Goal: Task Accomplishment & Management: Manage account settings

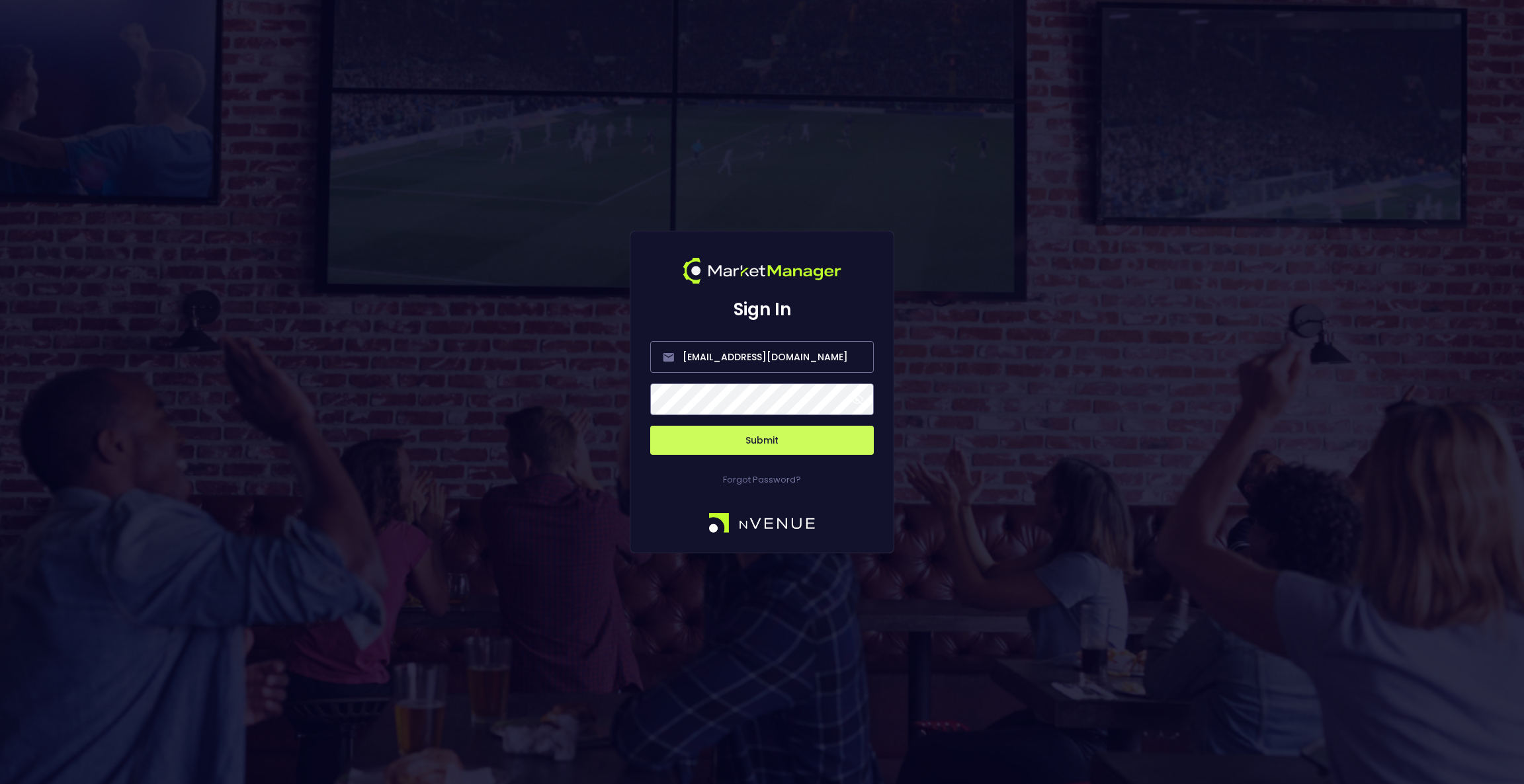
click at [821, 339] on form "[EMAIL_ADDRESS][DOMAIN_NAME] Submit" at bounding box center [762, 390] width 224 height 129
click at [813, 357] on input "[EMAIL_ADDRESS][DOMAIN_NAME]" at bounding box center [762, 357] width 224 height 32
type input "a"
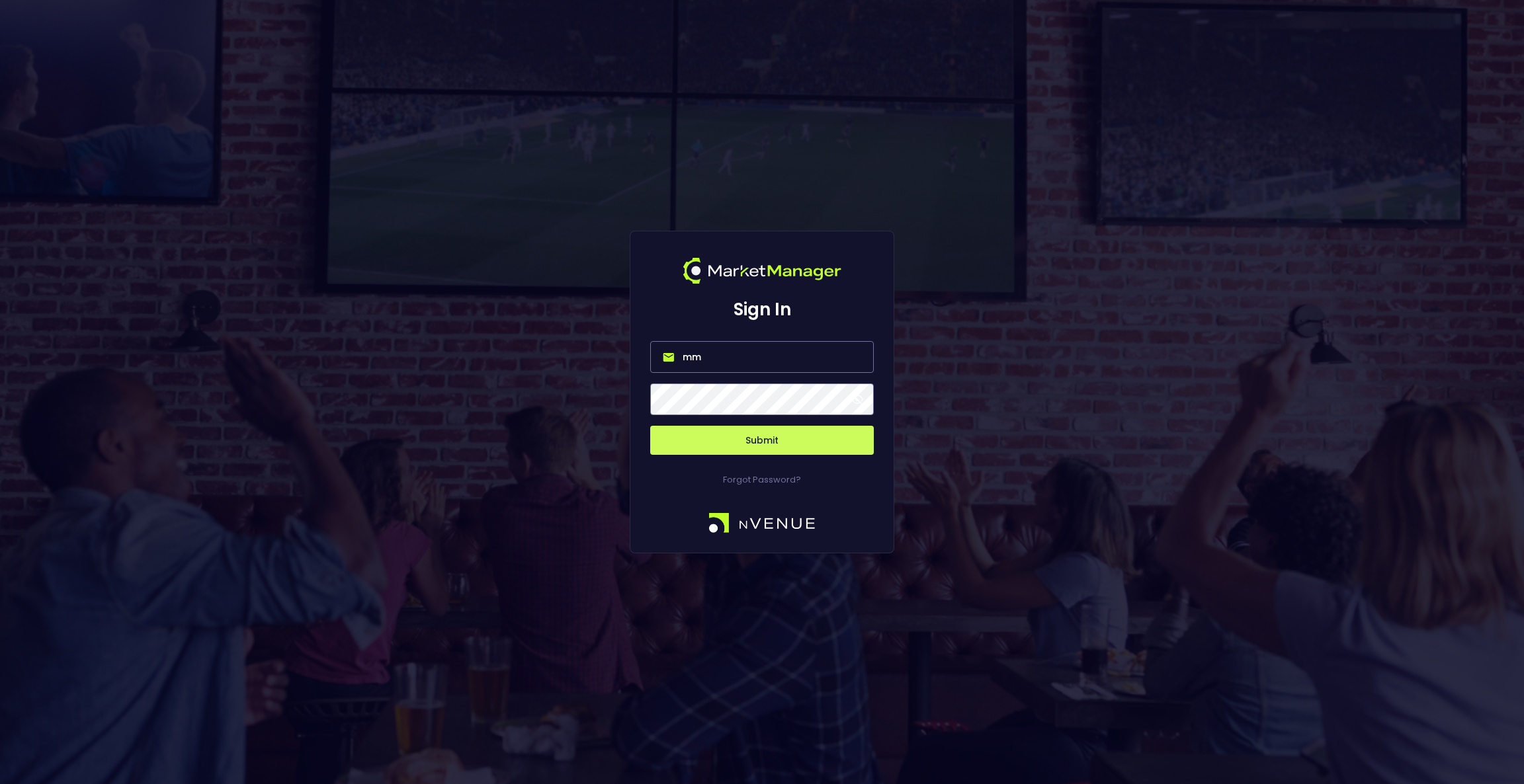
type input "[EMAIL_ADDRESS][PERSON_NAME][DOMAIN_NAME]"
click at [781, 435] on button "Submit" at bounding box center [762, 440] width 224 height 29
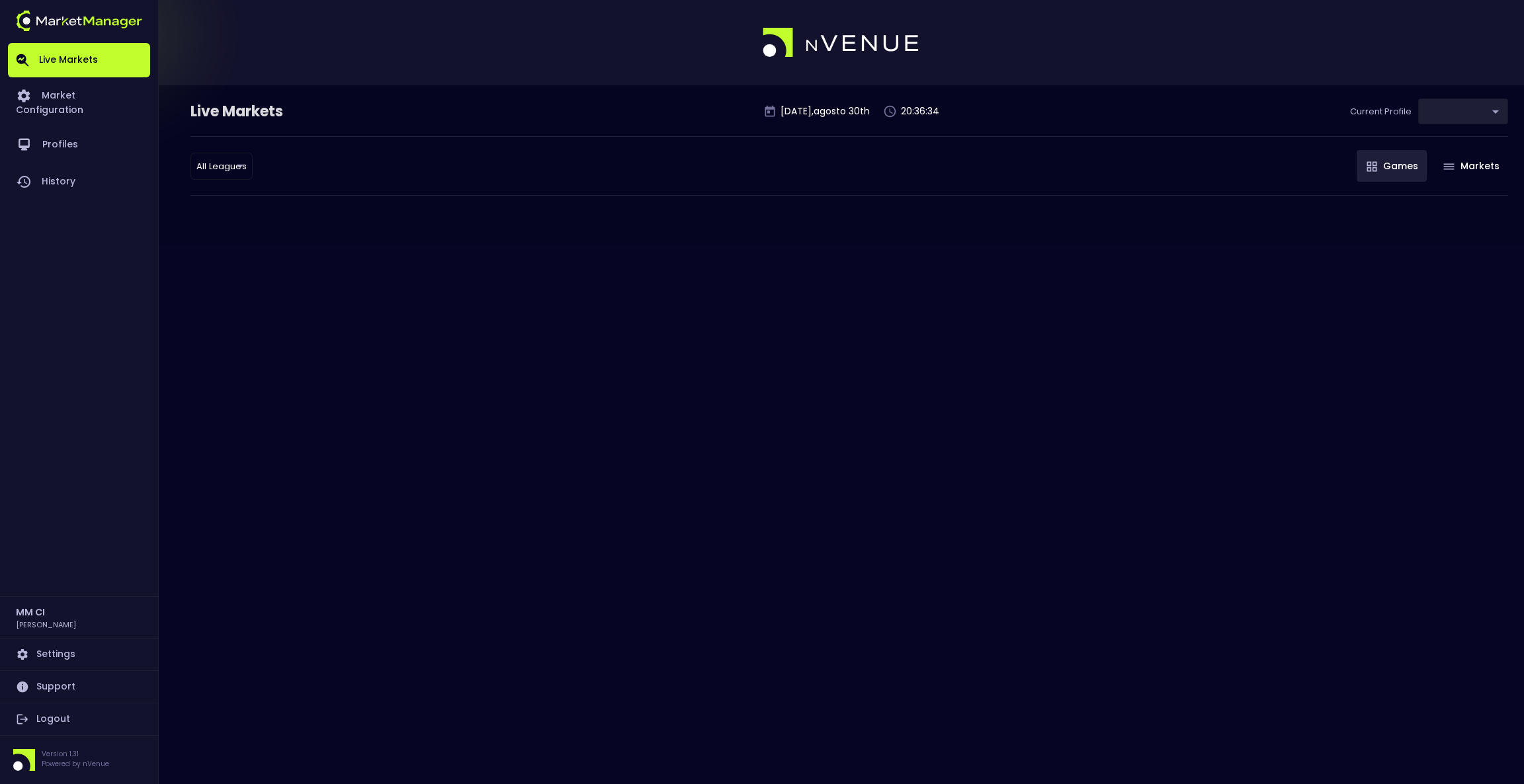
type input "f3de113a-7260-4497-b25e-4f7dac1e8710"
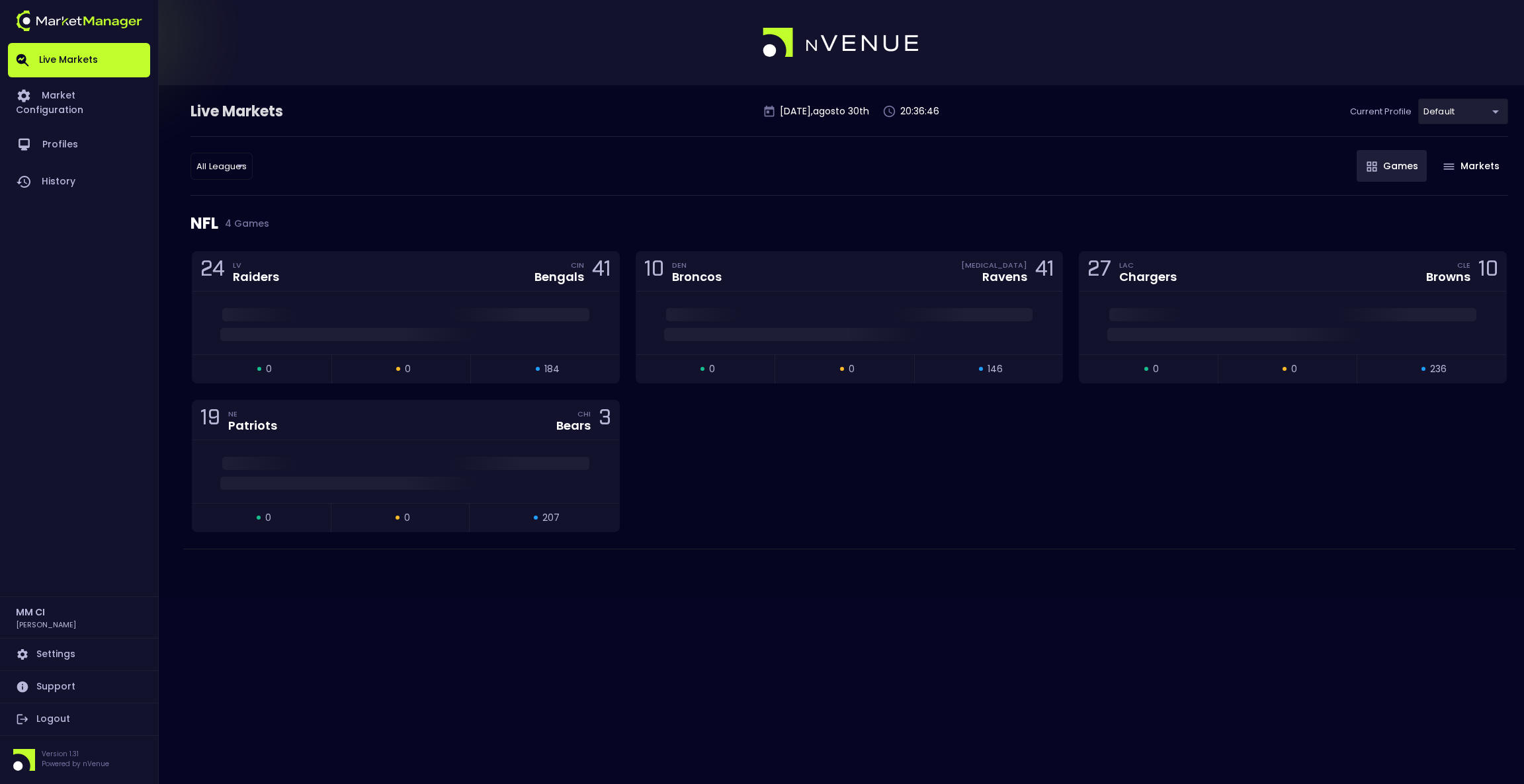
click at [1484, 106] on body "Live Markets Market Configuration Profiles History MM [PERSON_NAME] Settings Su…" at bounding box center [762, 392] width 1524 height 784
click at [418, 127] on div at bounding box center [762, 392] width 1524 height 784
click at [129, 98] on link "Market Configuration" at bounding box center [78, 102] width 142 height 49
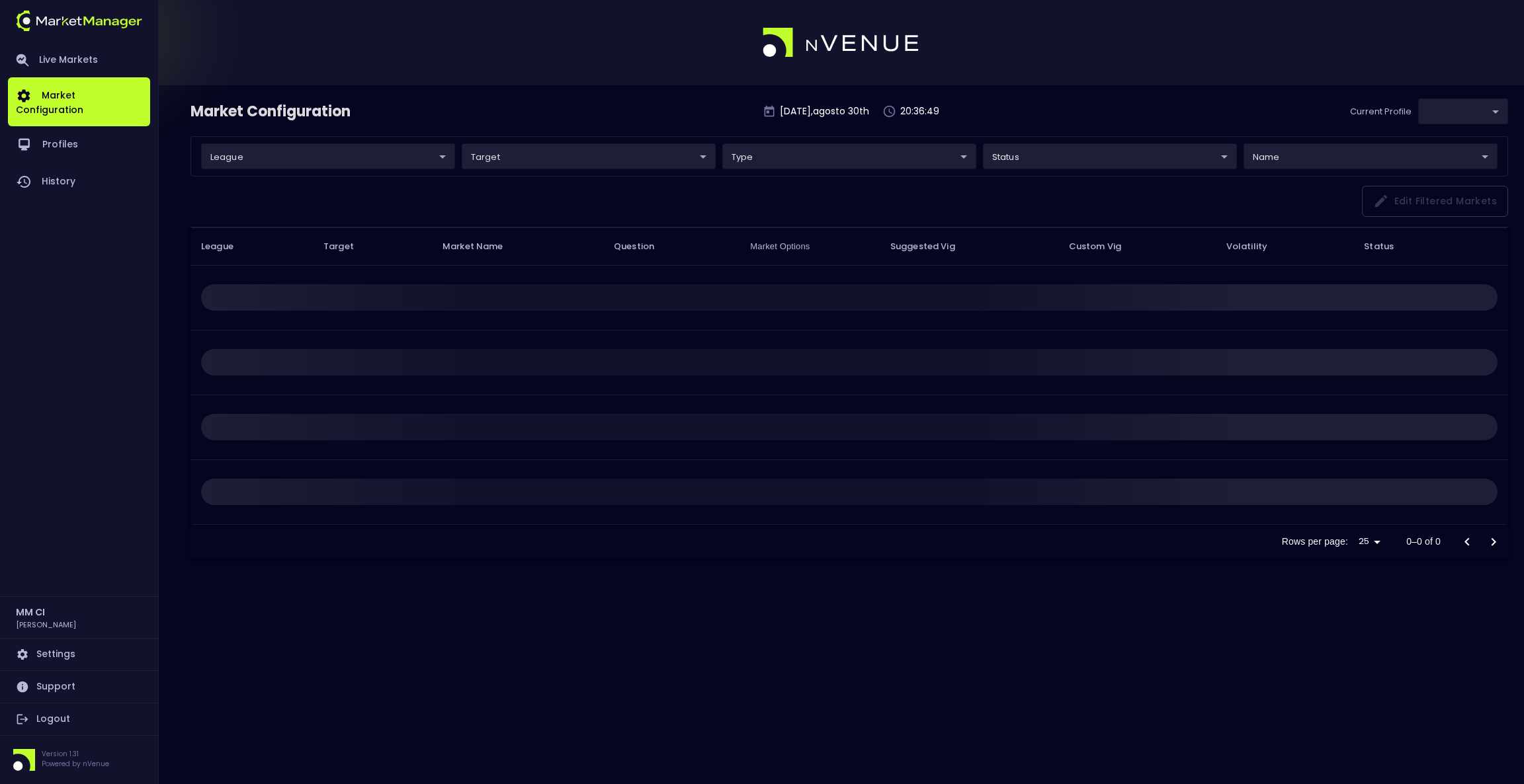
type input "f3de113a-7260-4497-b25e-4f7dac1e8710"
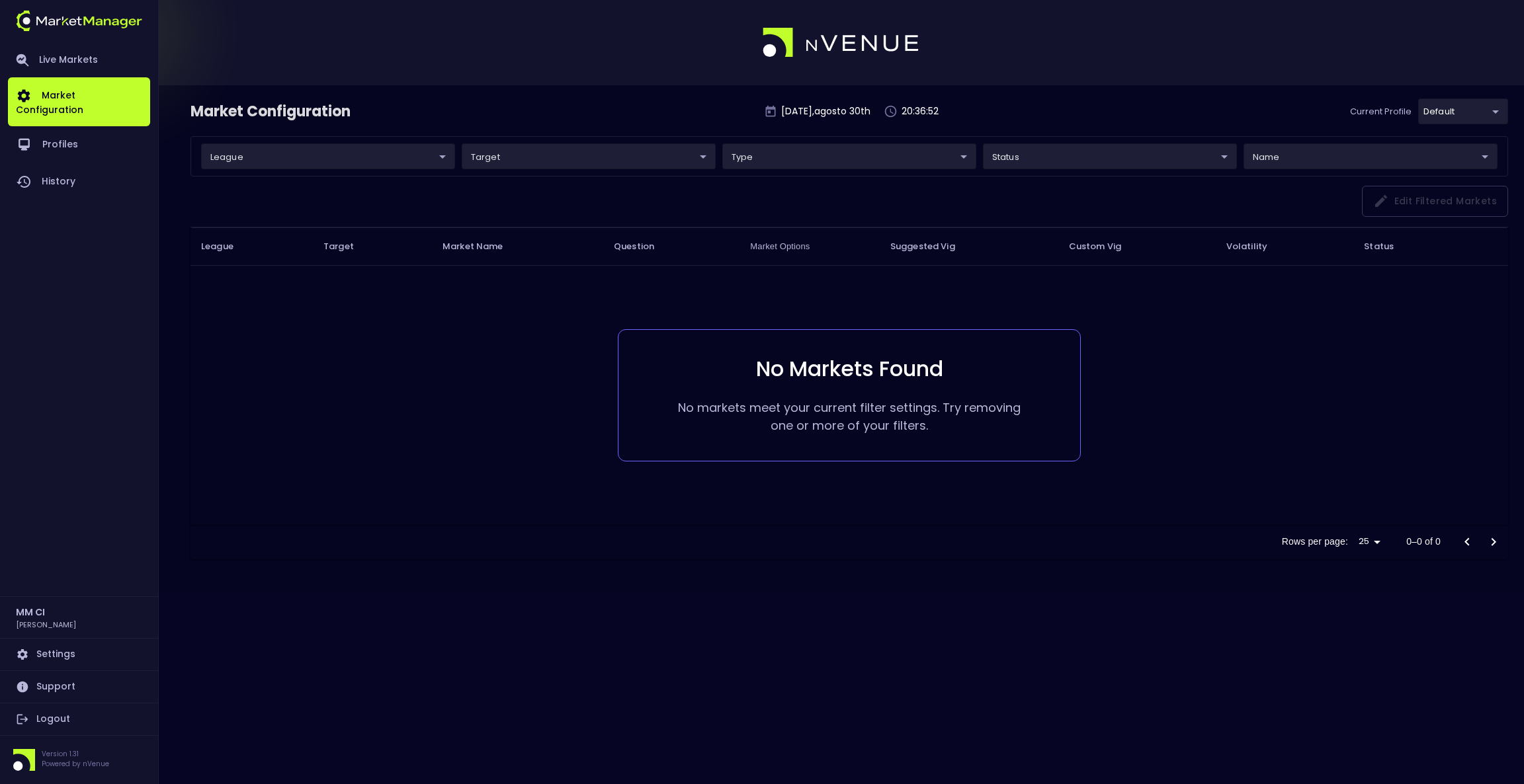
click at [1125, 159] on body "Live Markets Market Configuration Profiles History MM [PERSON_NAME] Settings Su…" at bounding box center [762, 392] width 1524 height 784
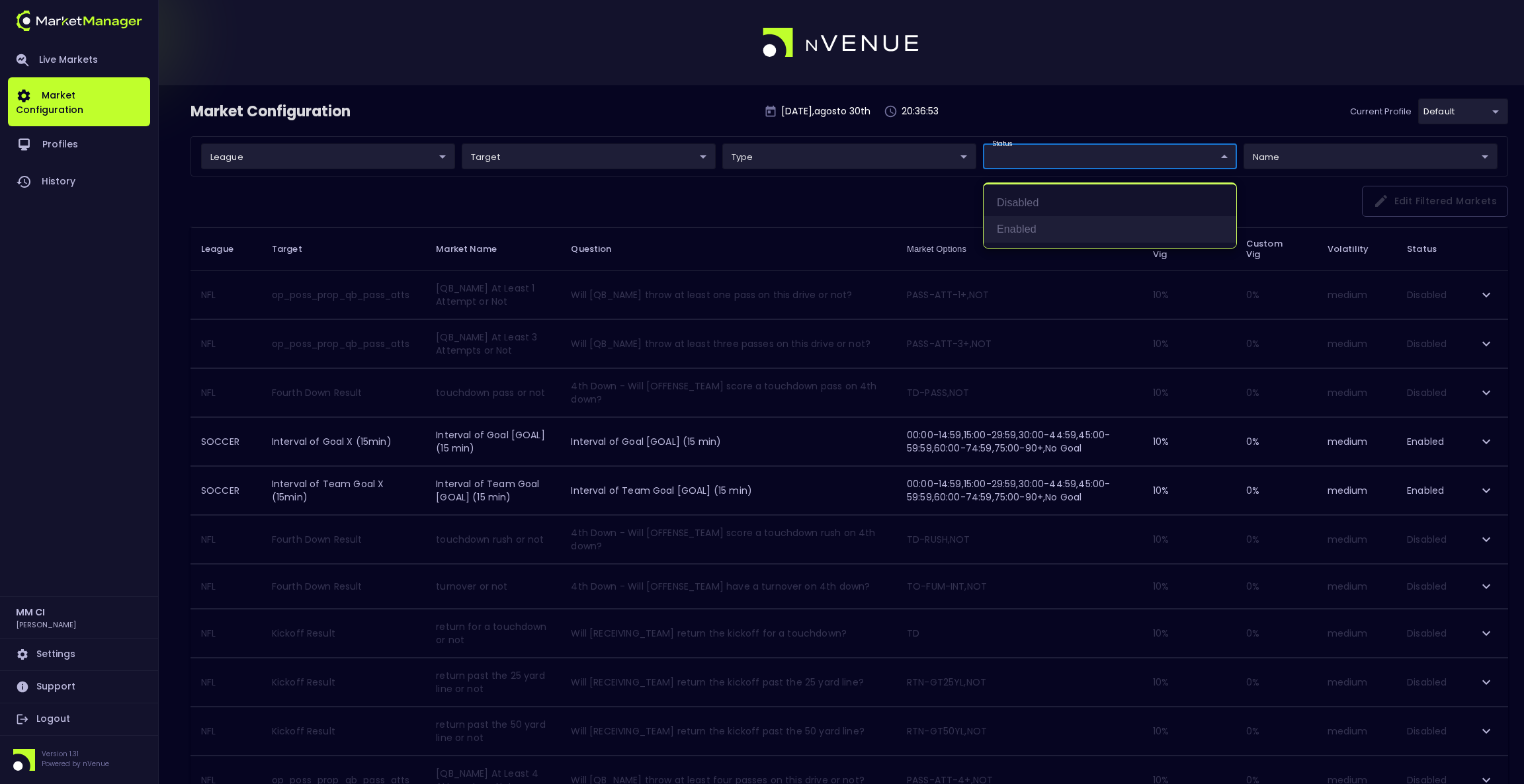
click at [1039, 231] on li "Enabled" at bounding box center [1110, 229] width 253 height 27
type input "Enabled"
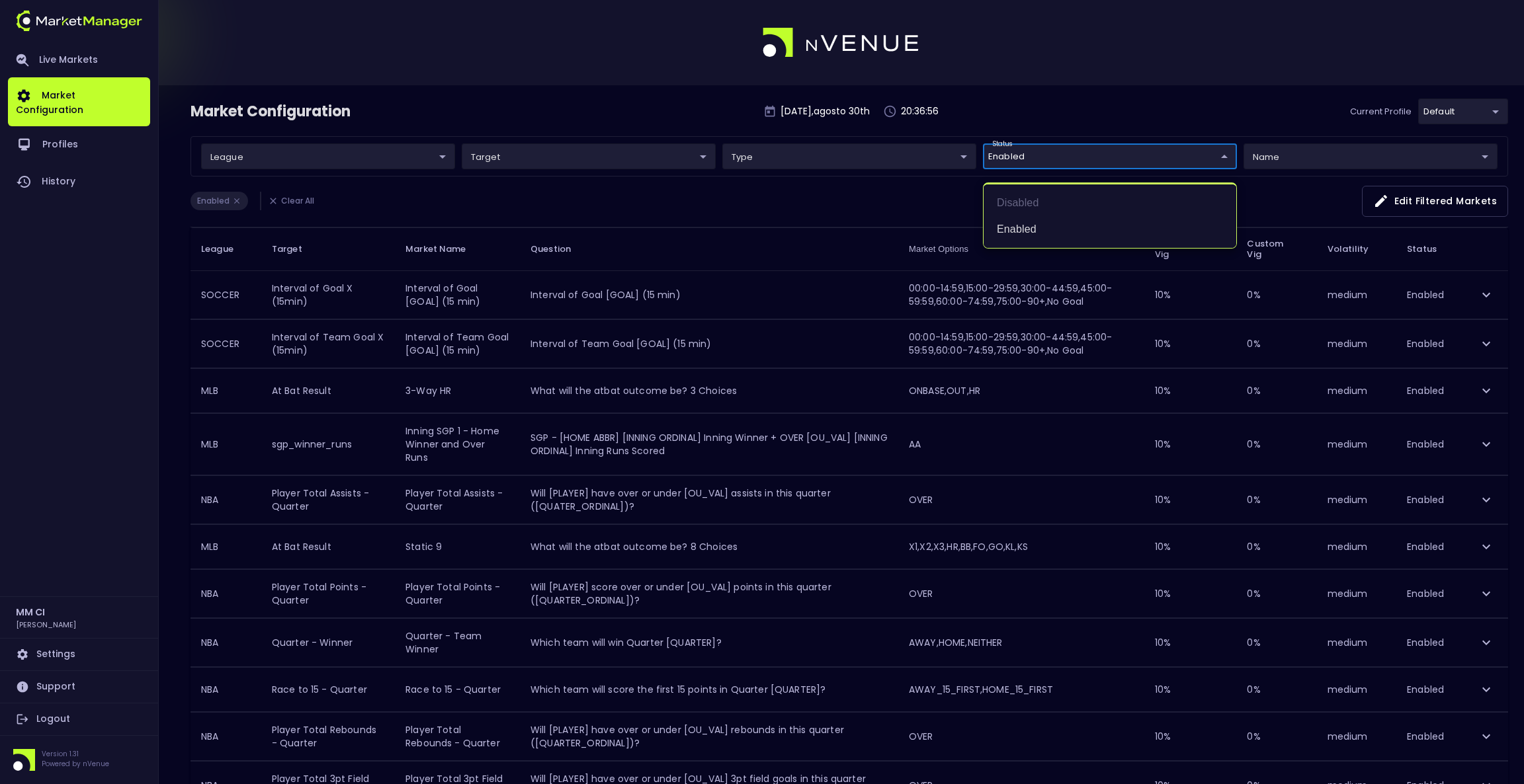
click at [562, 135] on div at bounding box center [762, 392] width 1524 height 784
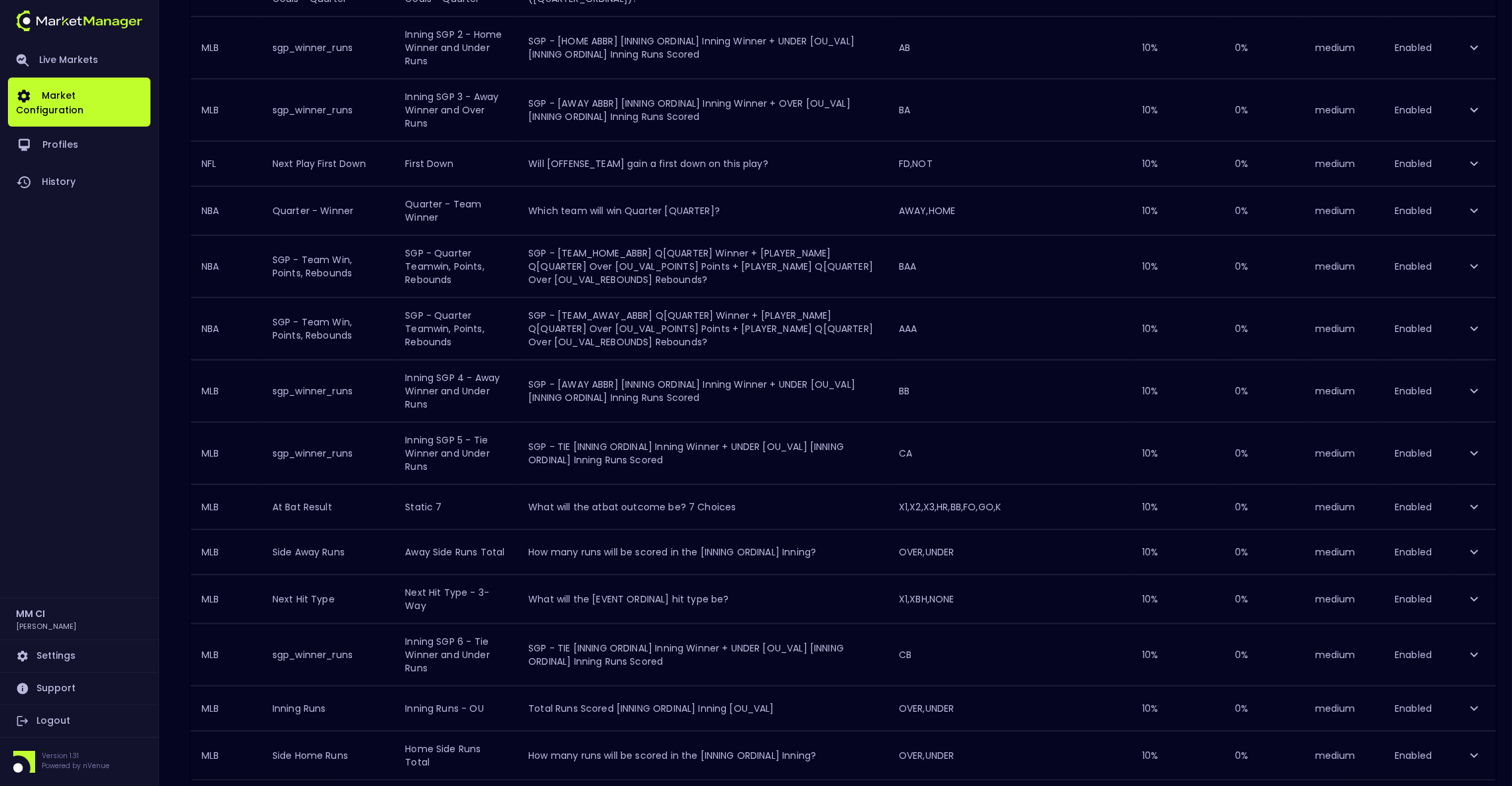
scroll to position [864, 0]
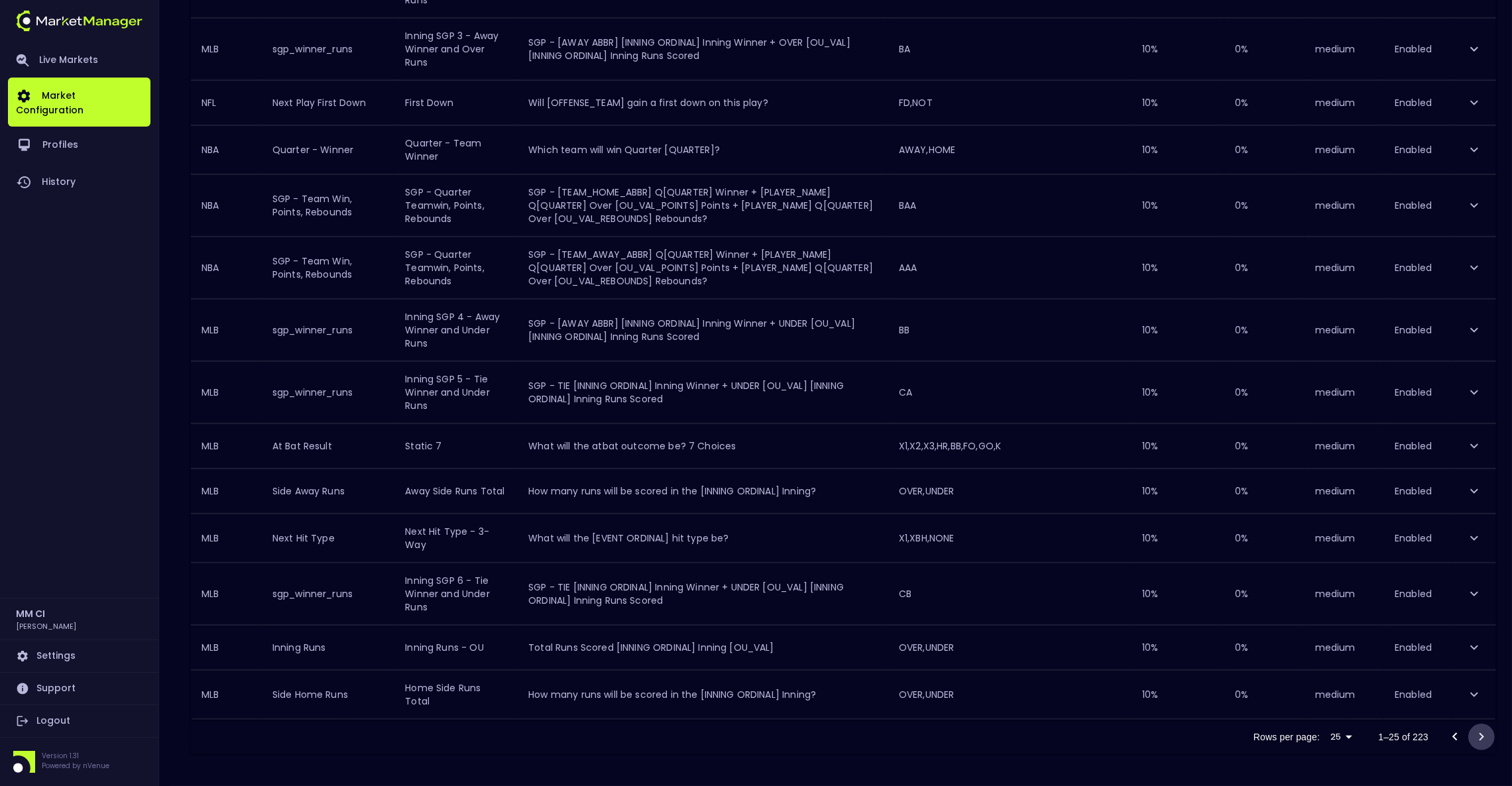
click at [1482, 734] on icon "Go to next page" at bounding box center [1482, 736] width 16 height 16
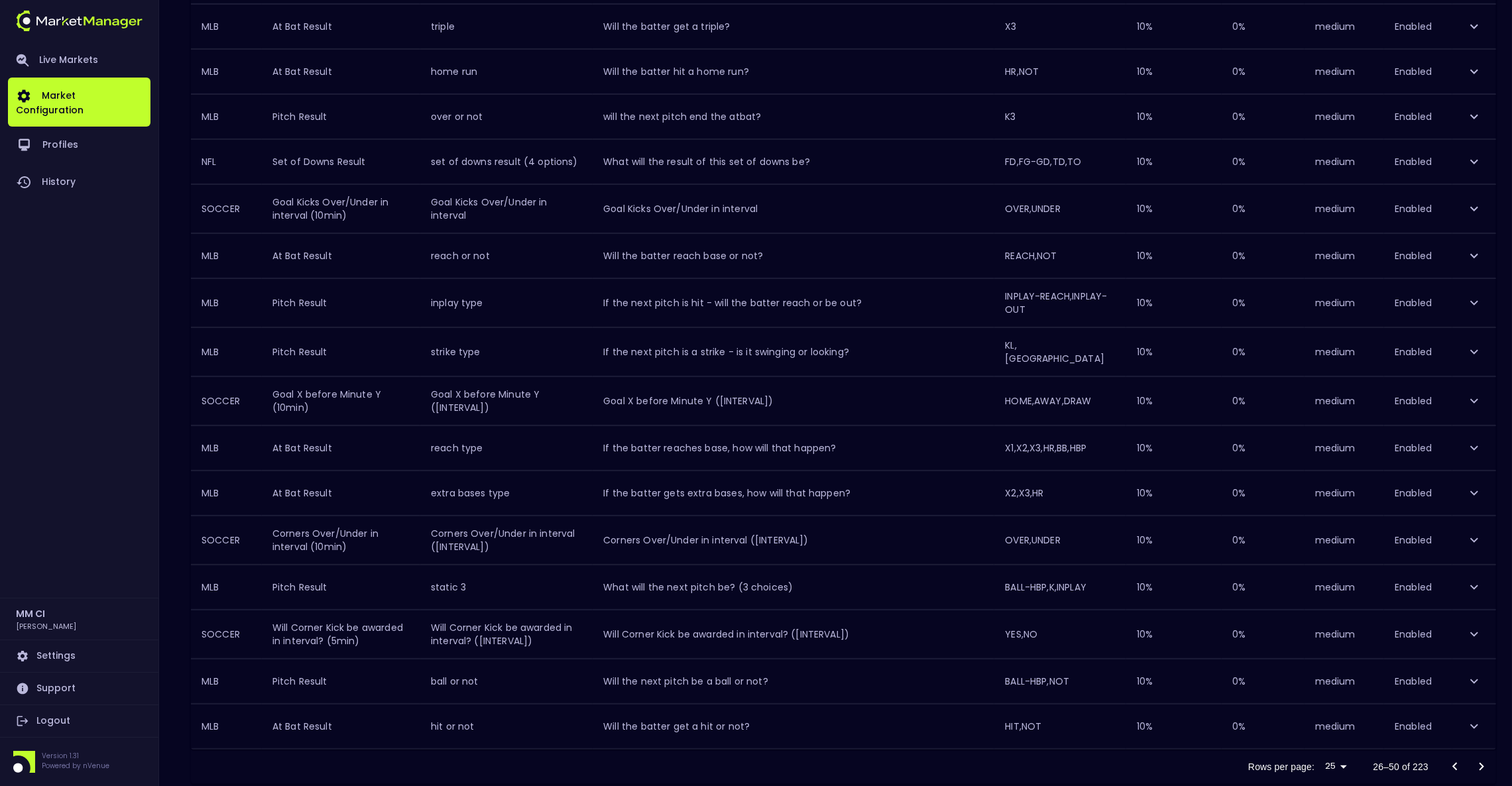
scroll to position [713, 0]
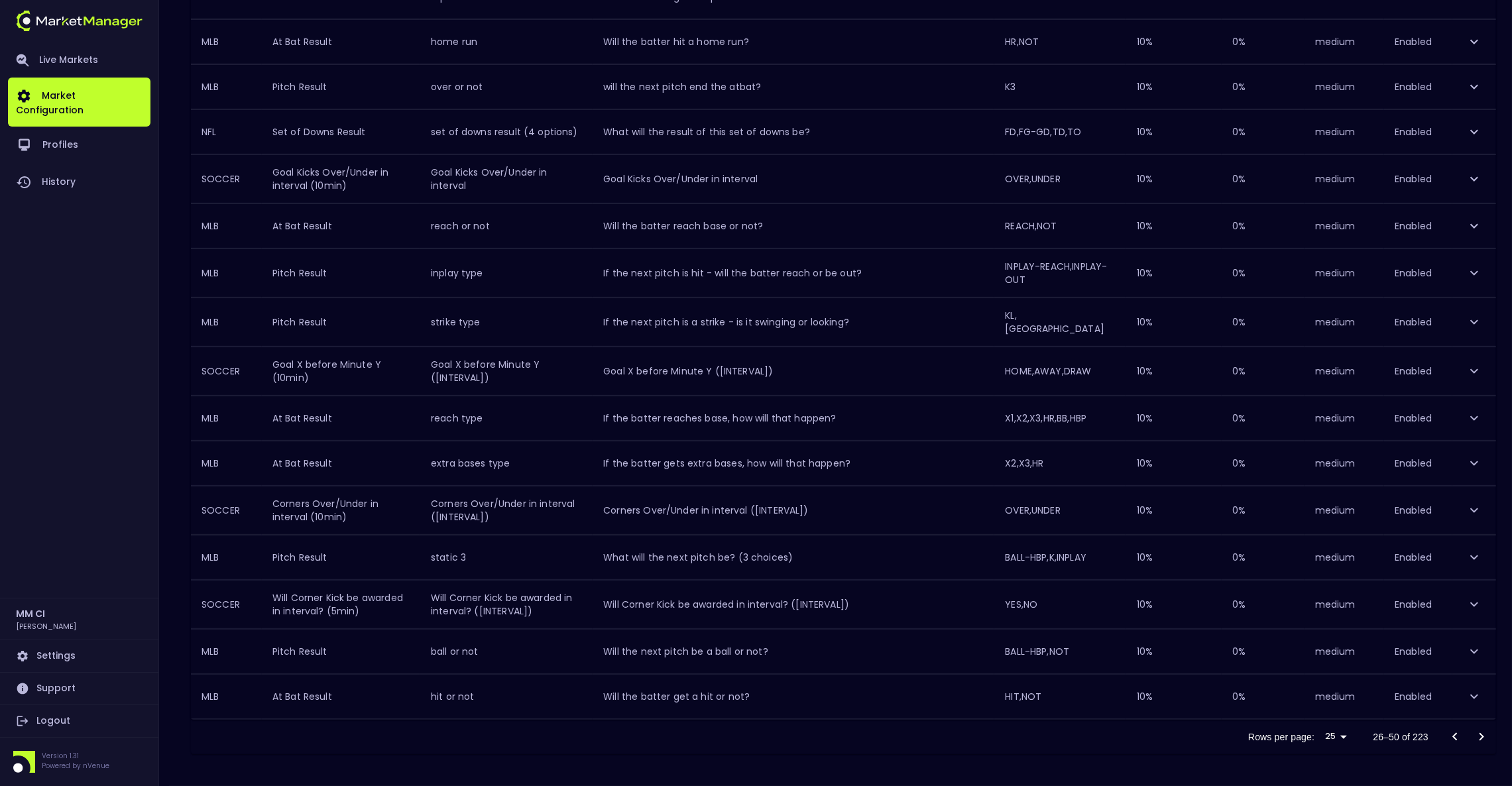
click at [1479, 735] on icon "Go to next page" at bounding box center [1482, 736] width 16 height 16
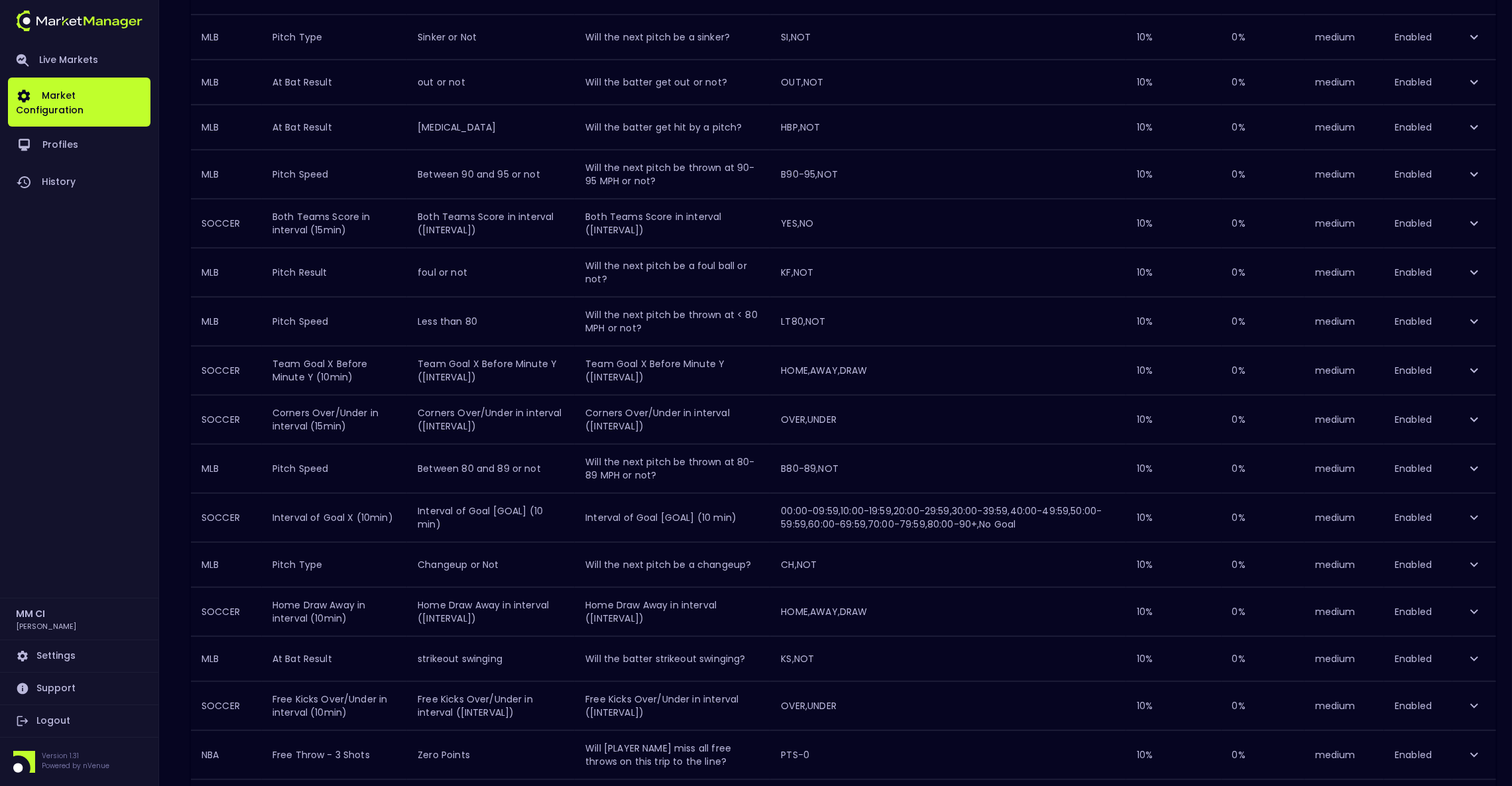
scroll to position [749, 0]
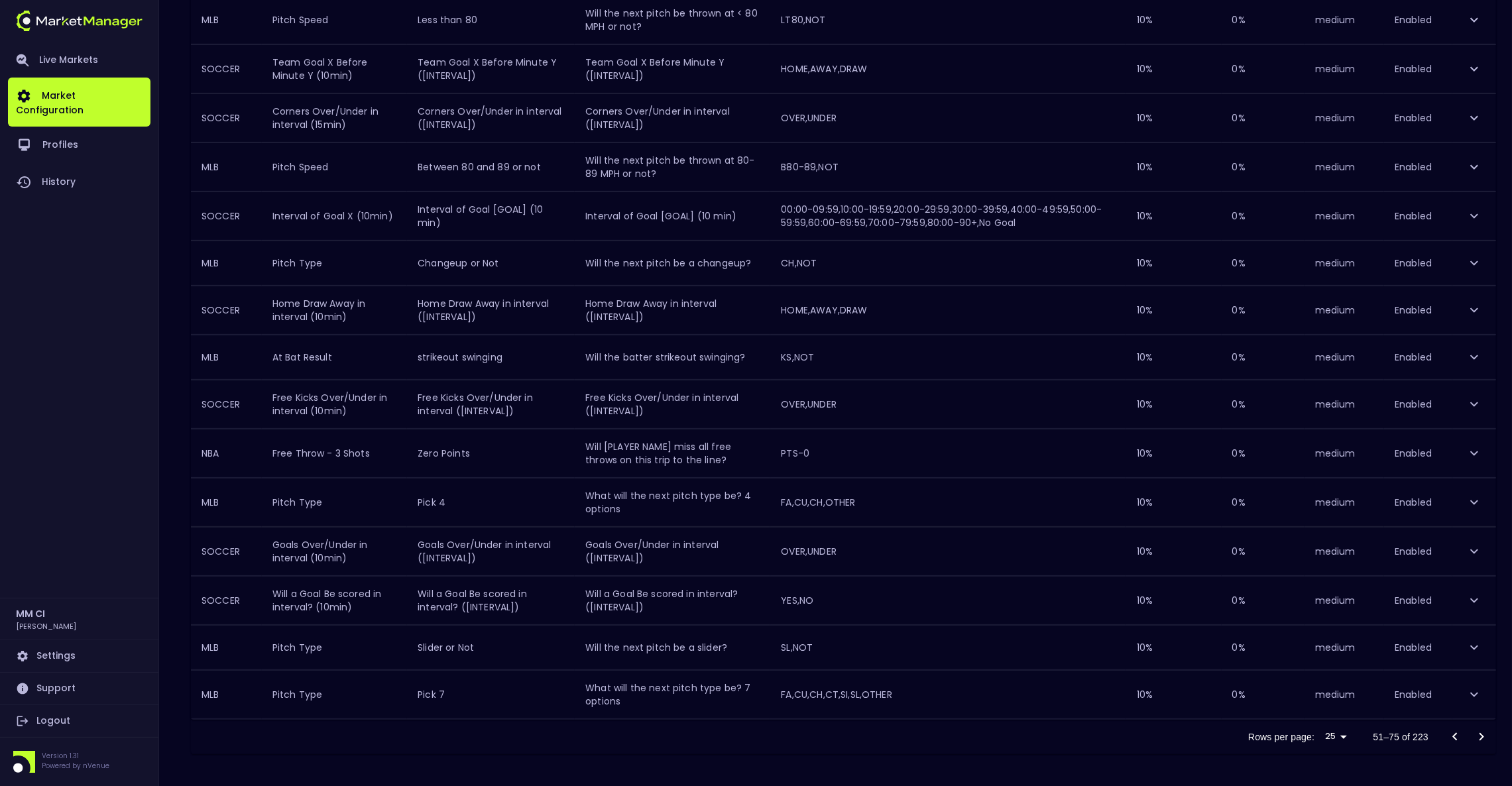
click at [1479, 730] on icon "Go to next page" at bounding box center [1482, 736] width 16 height 16
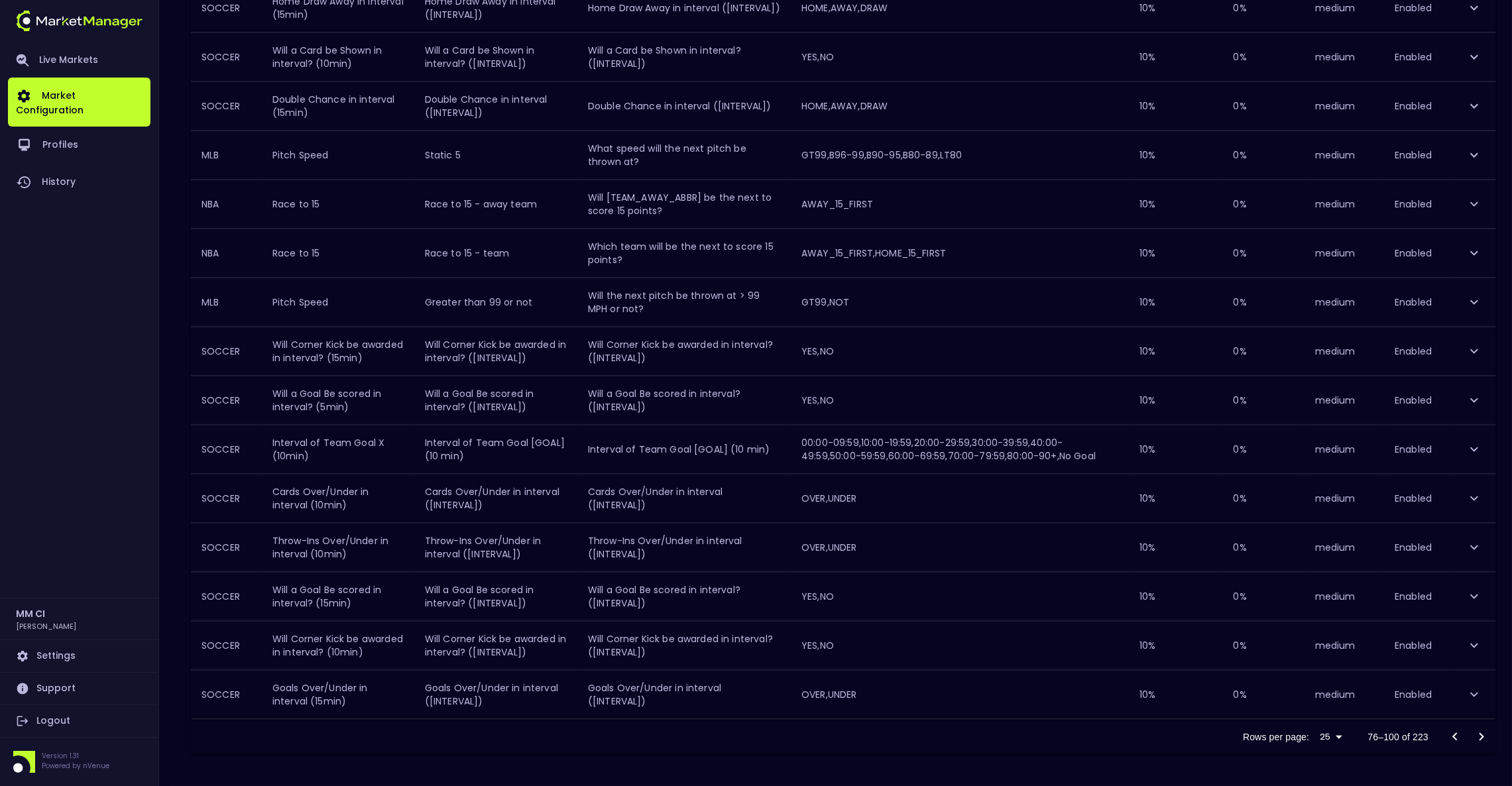
scroll to position [812, 0]
click at [1482, 737] on icon "Go to next page" at bounding box center [1482, 737] width 5 height 8
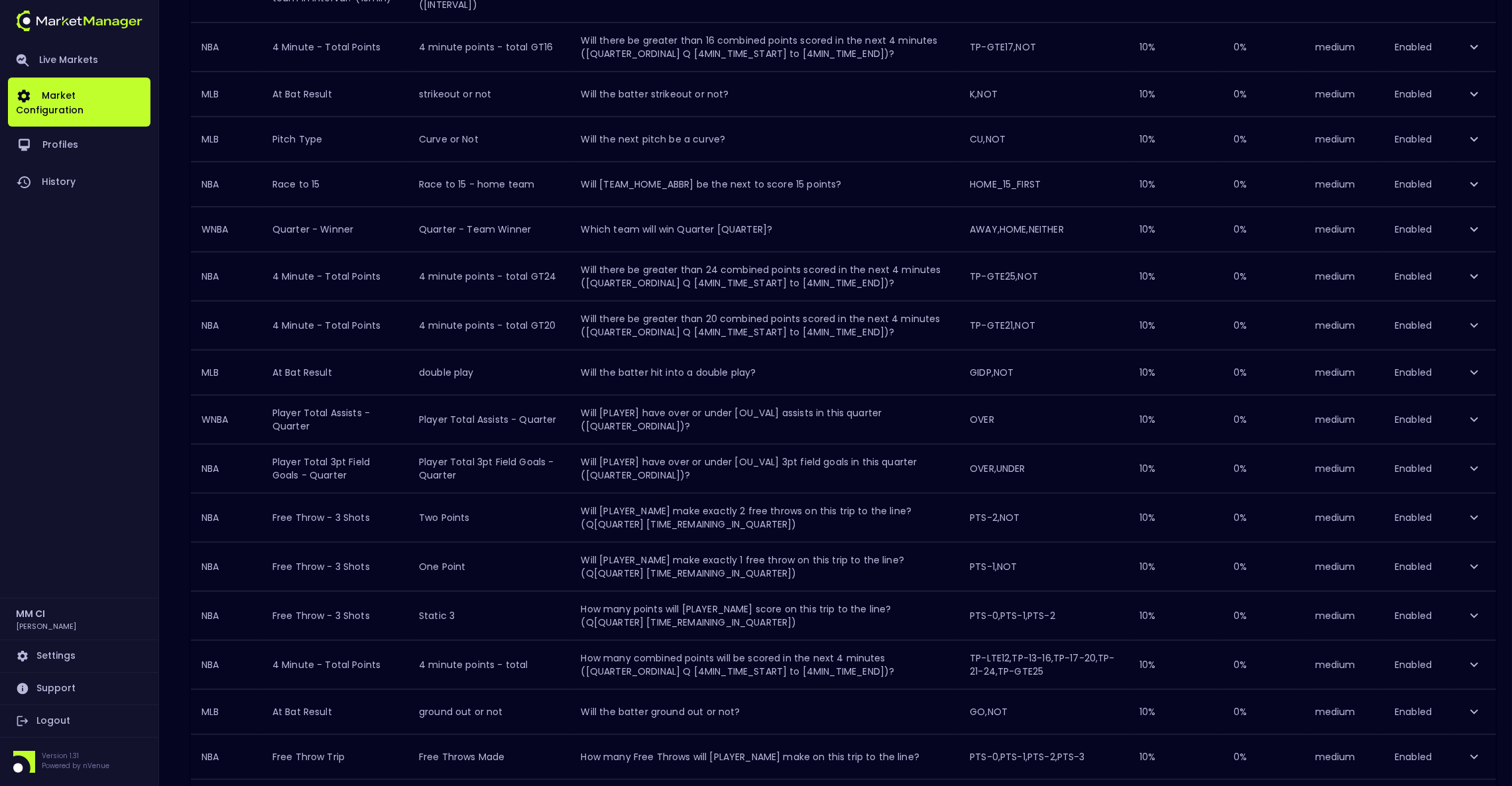
scroll to position [745, 0]
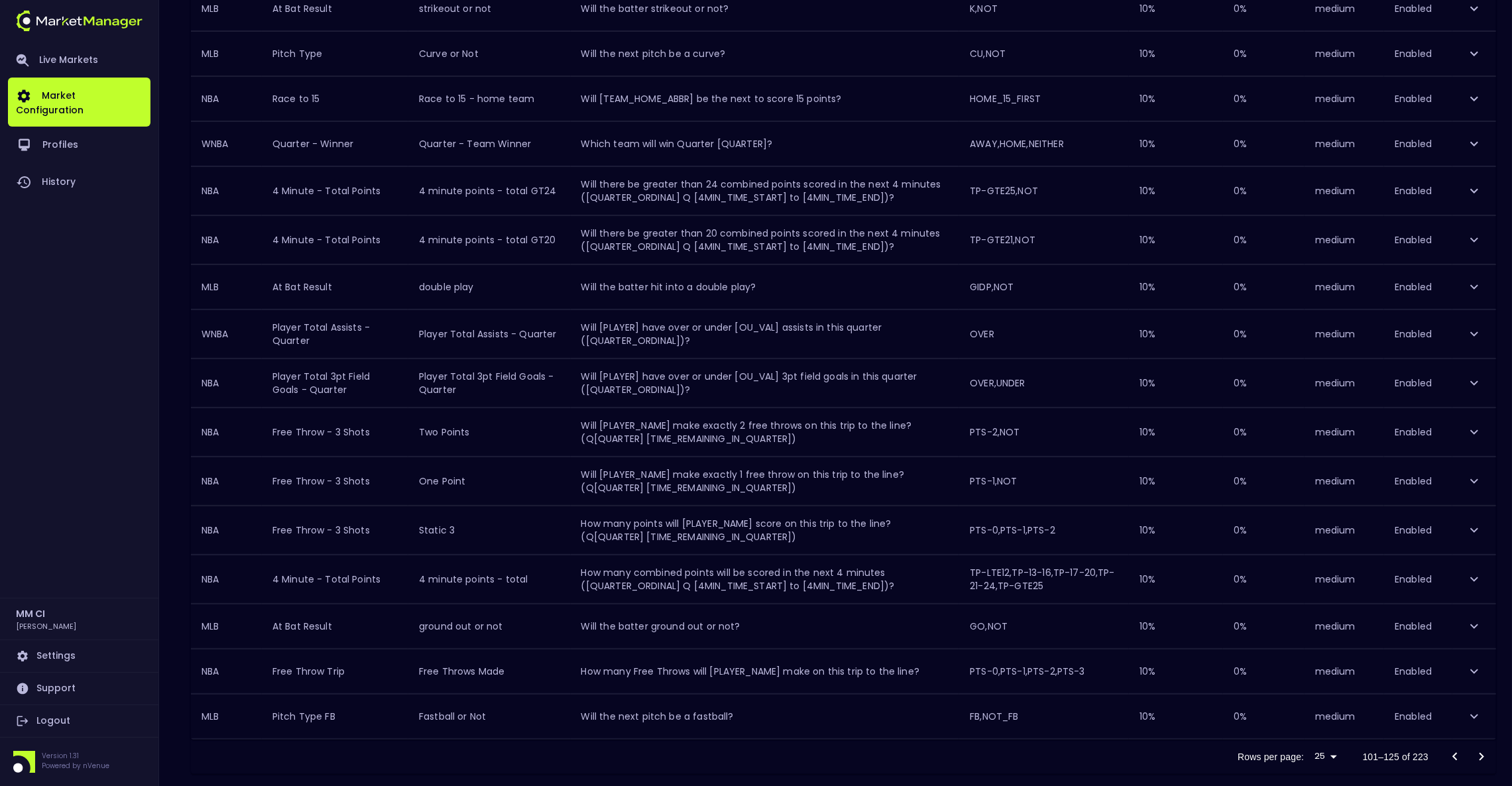
click at [1486, 749] on icon "Go to next page" at bounding box center [1482, 756] width 16 height 16
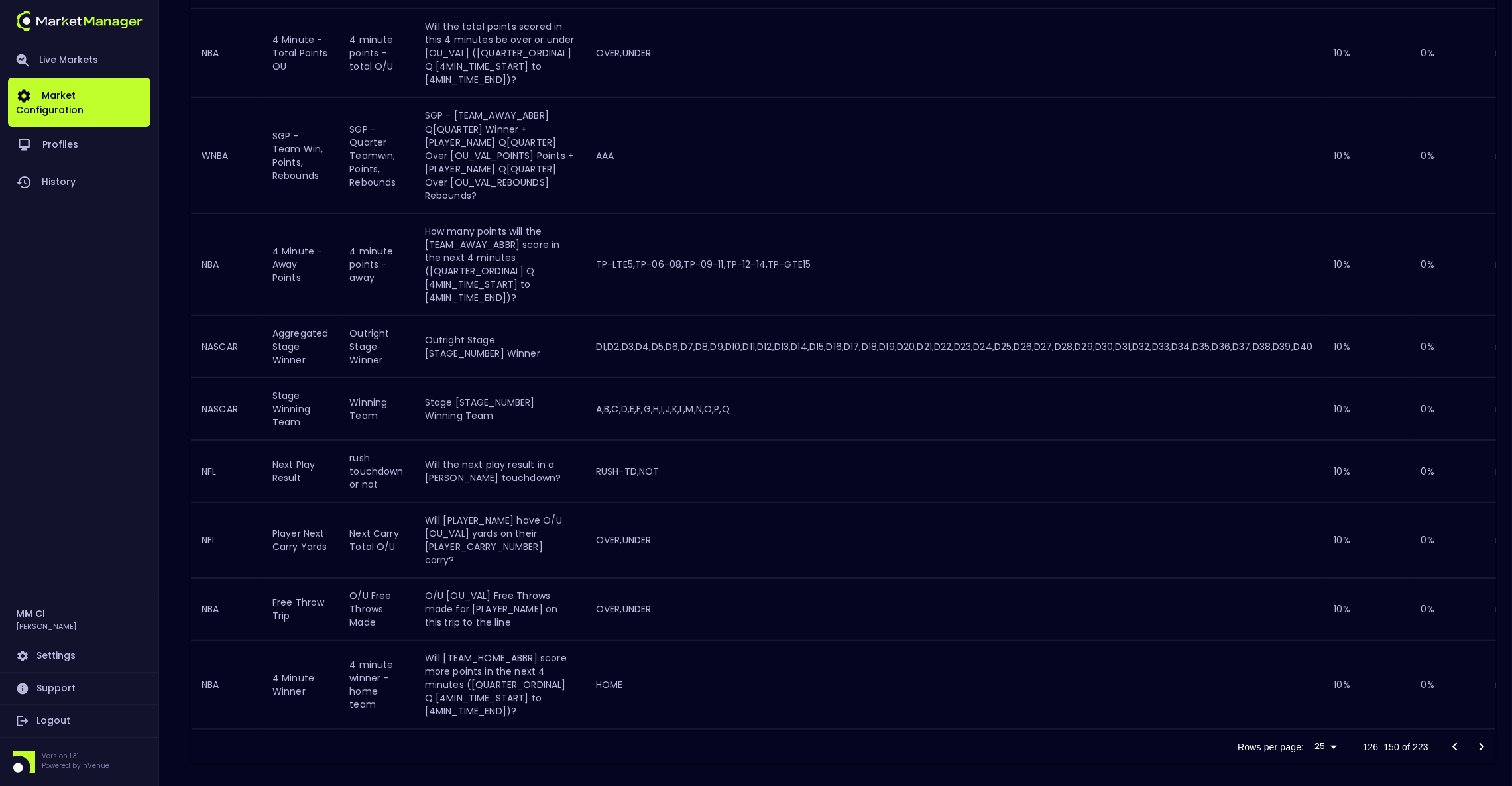
scroll to position [1397, 0]
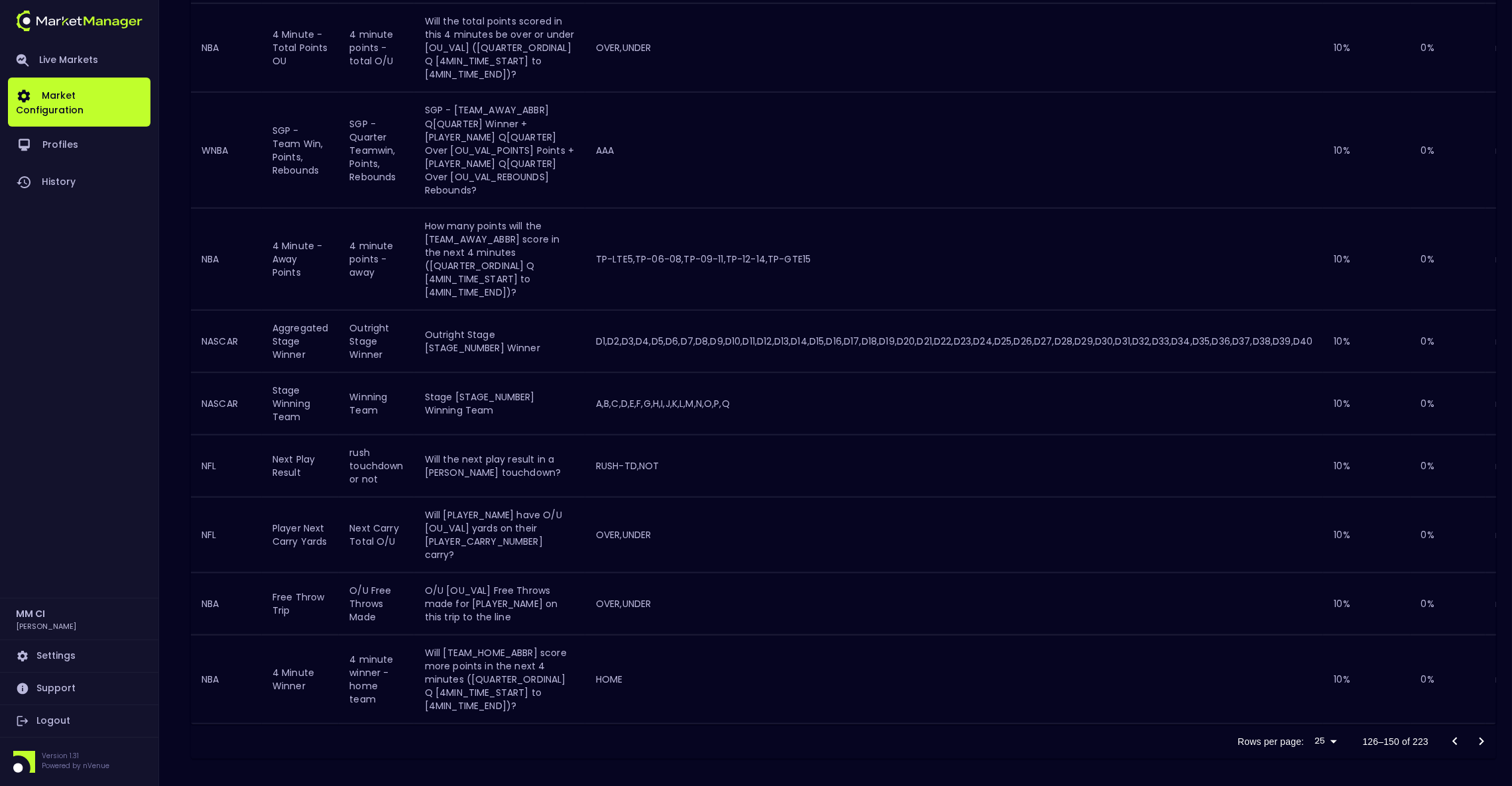
click at [1482, 739] on icon "Go to next page" at bounding box center [1482, 741] width 16 height 16
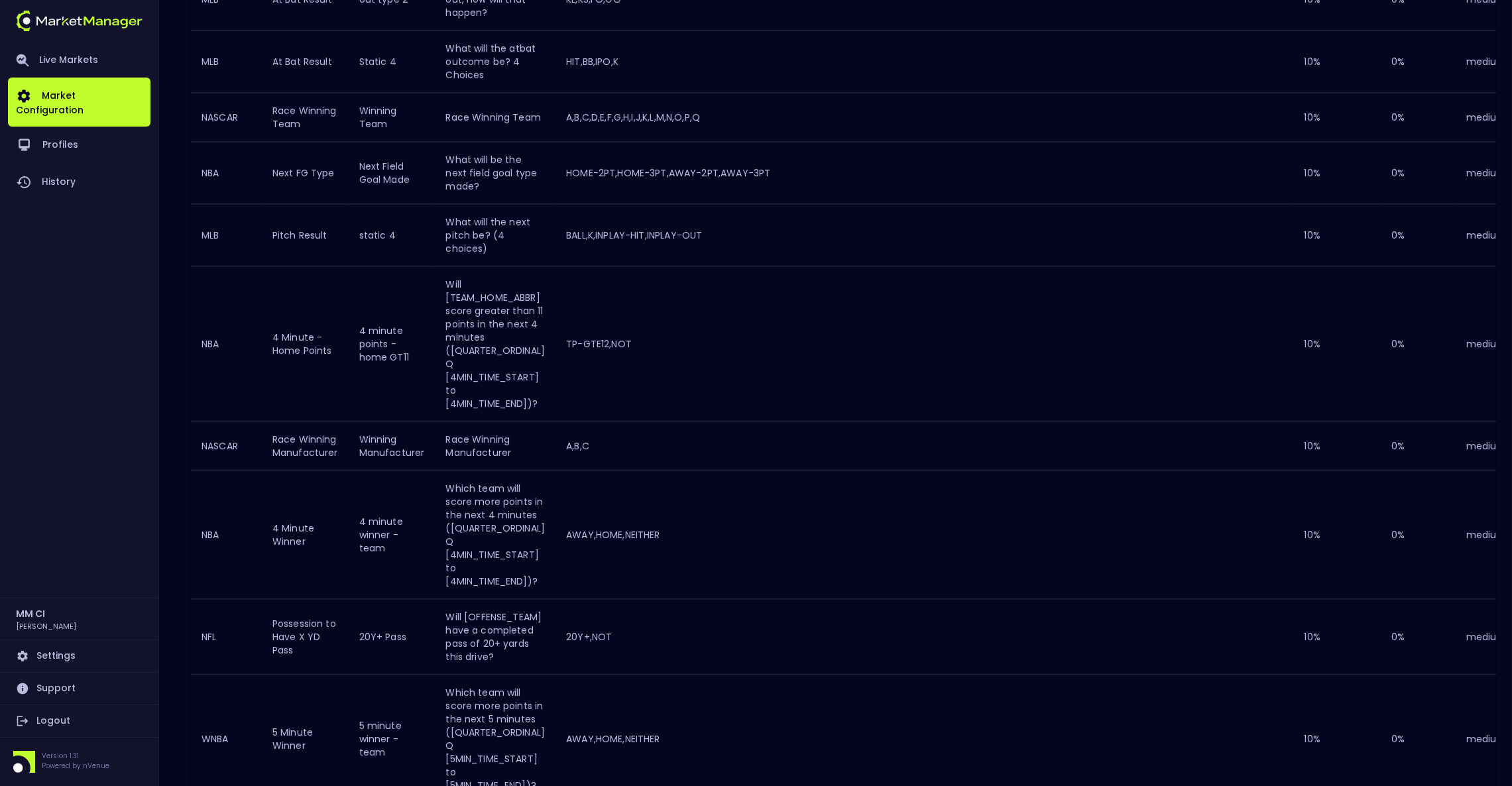
scroll to position [1636, 0]
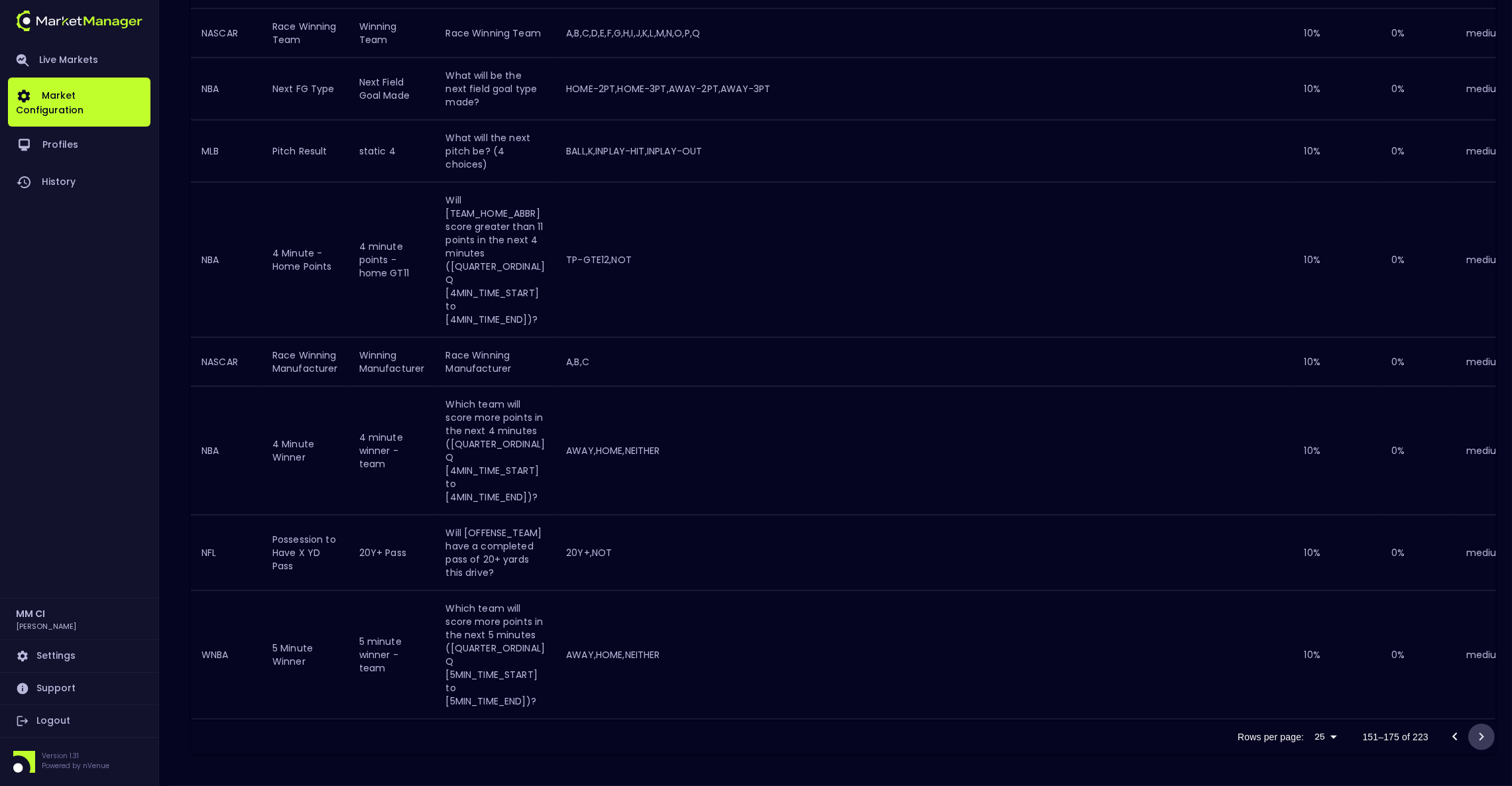
click at [1480, 738] on icon "Go to next page" at bounding box center [1482, 736] width 16 height 16
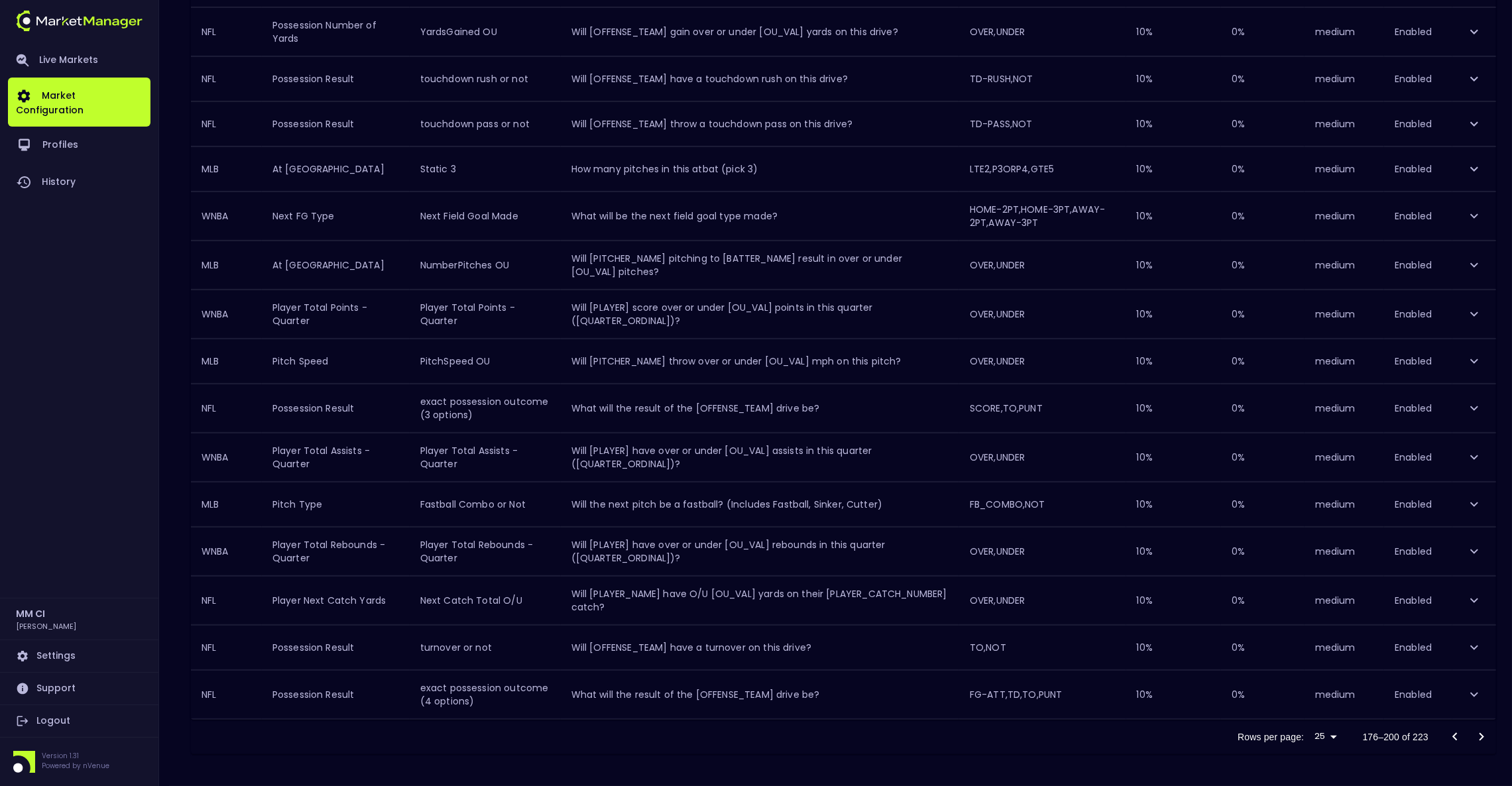
click at [1480, 738] on icon "Go to next page" at bounding box center [1482, 736] width 16 height 16
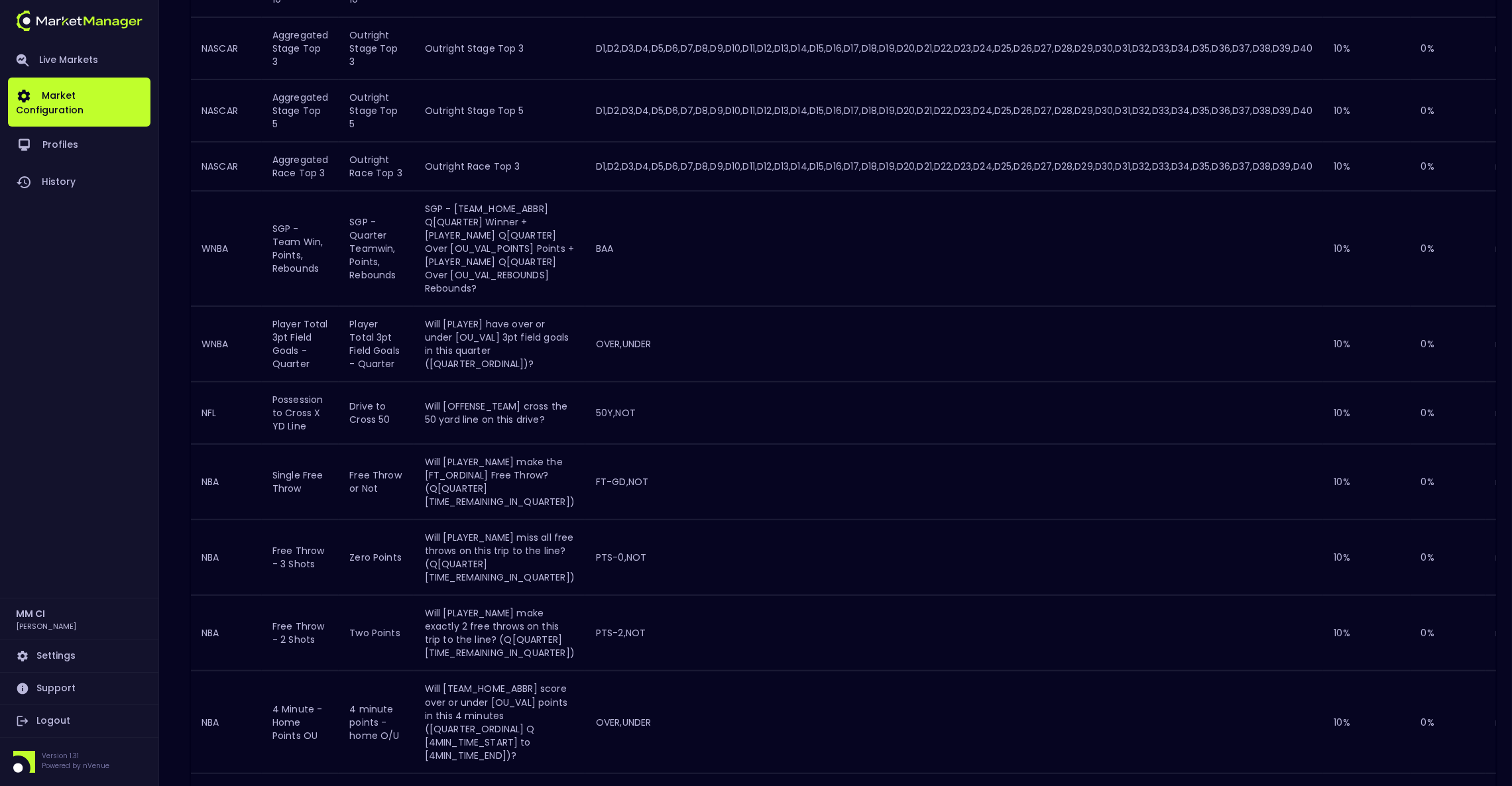
scroll to position [1179, 0]
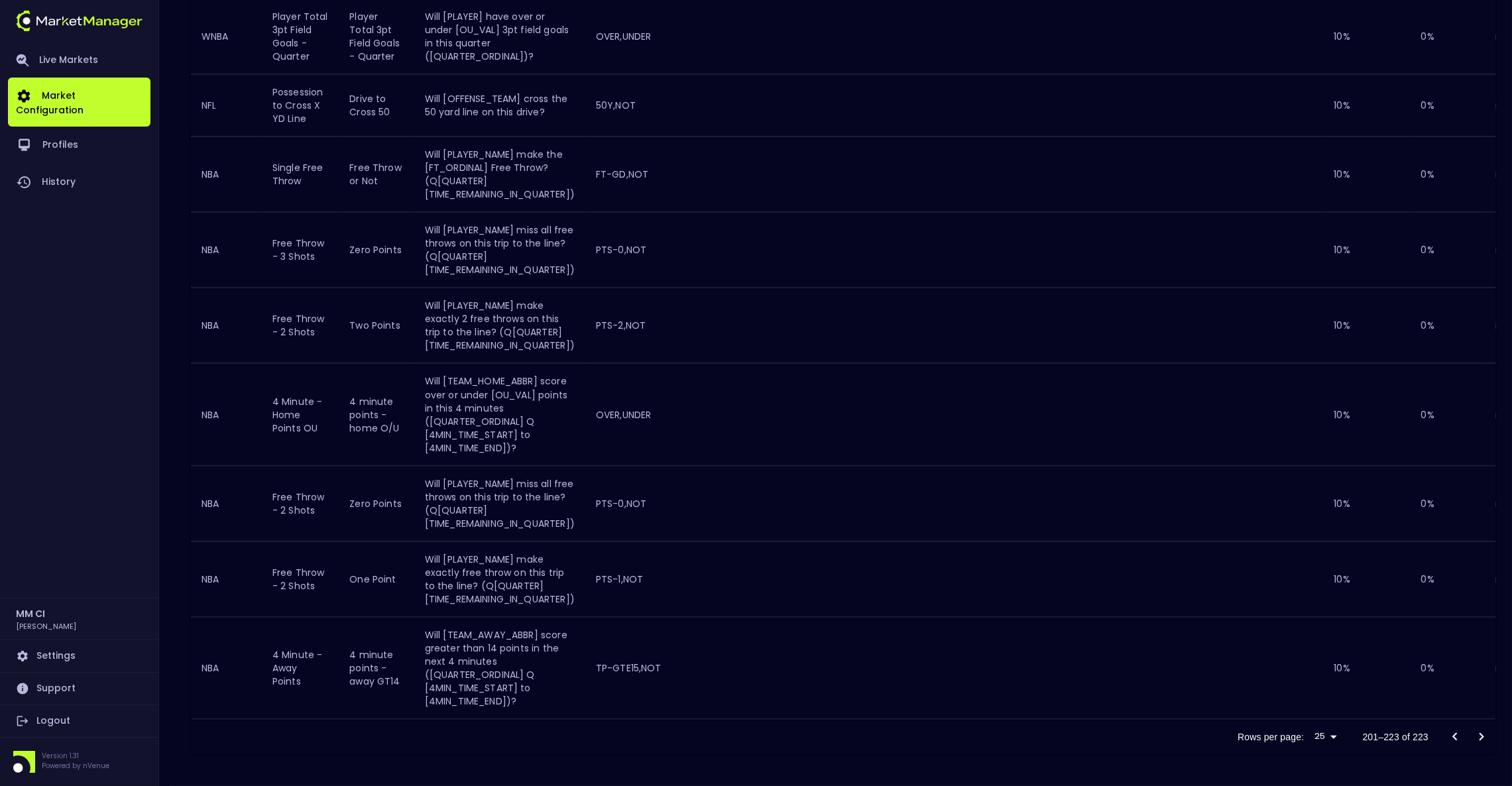
click at [1481, 736] on div at bounding box center [1469, 736] width 53 height 27
click at [1482, 737] on div at bounding box center [1469, 736] width 53 height 27
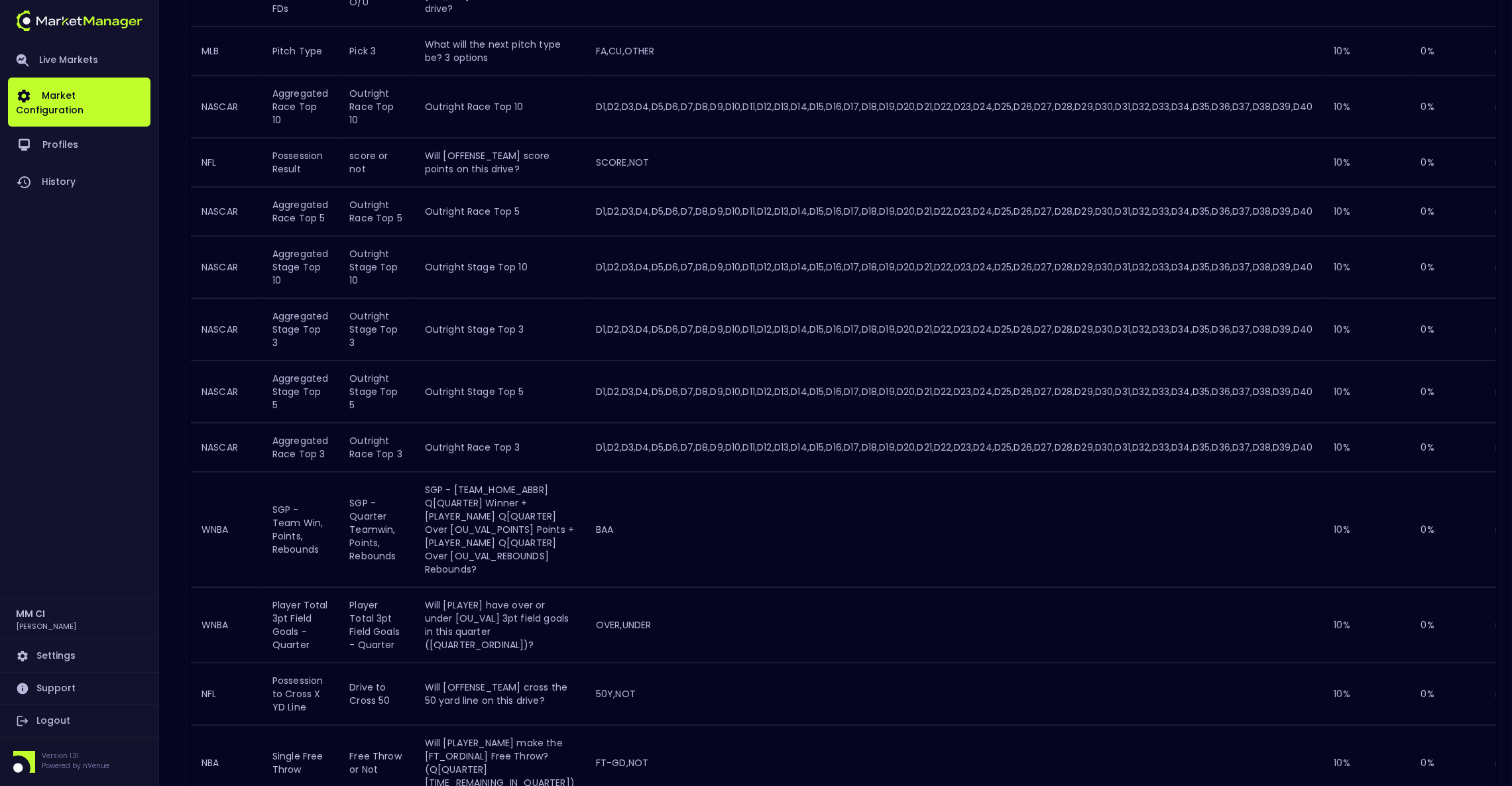
scroll to position [0, 0]
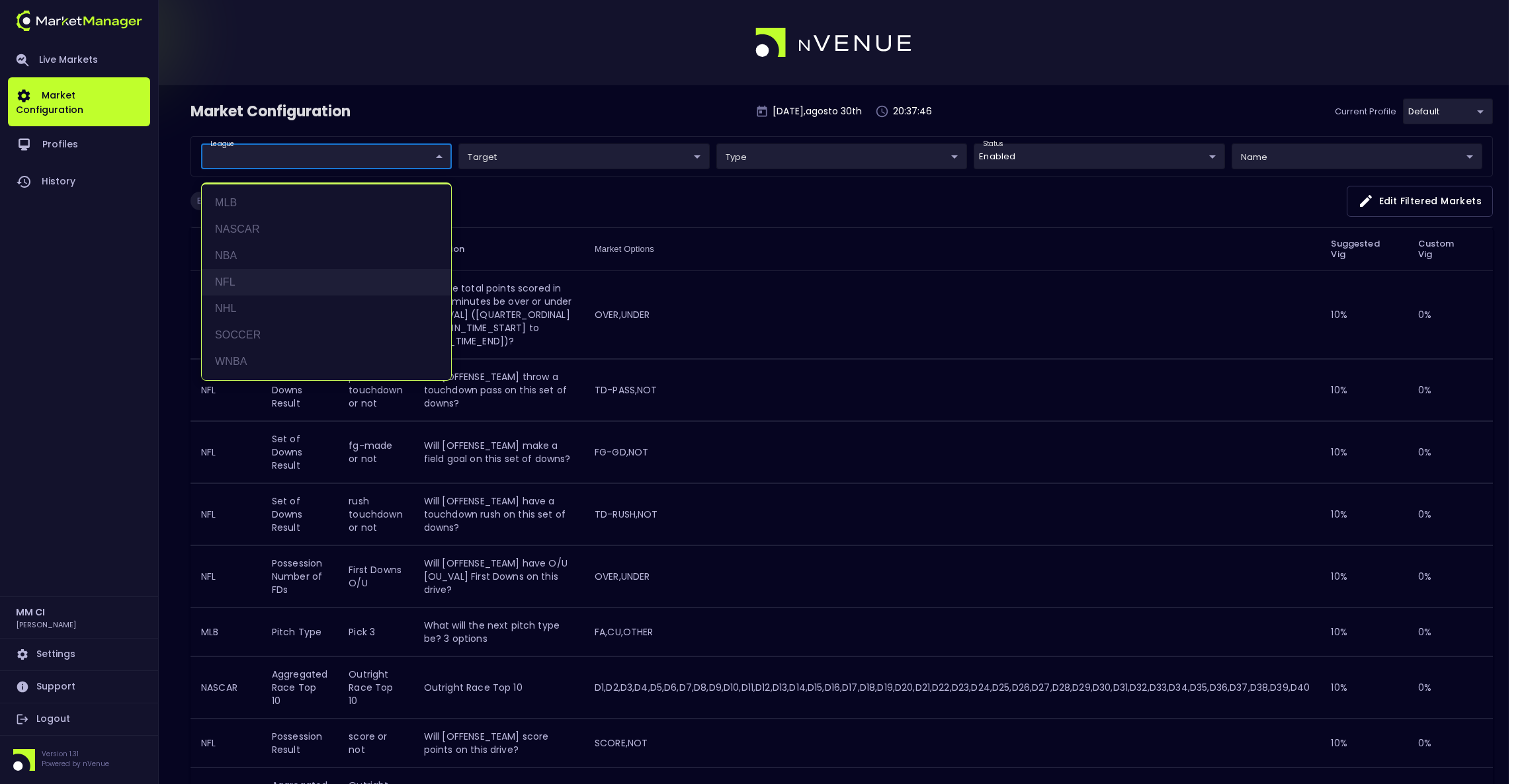
click at [223, 276] on li "NFL" at bounding box center [326, 282] width 250 height 27
type input "NFL"
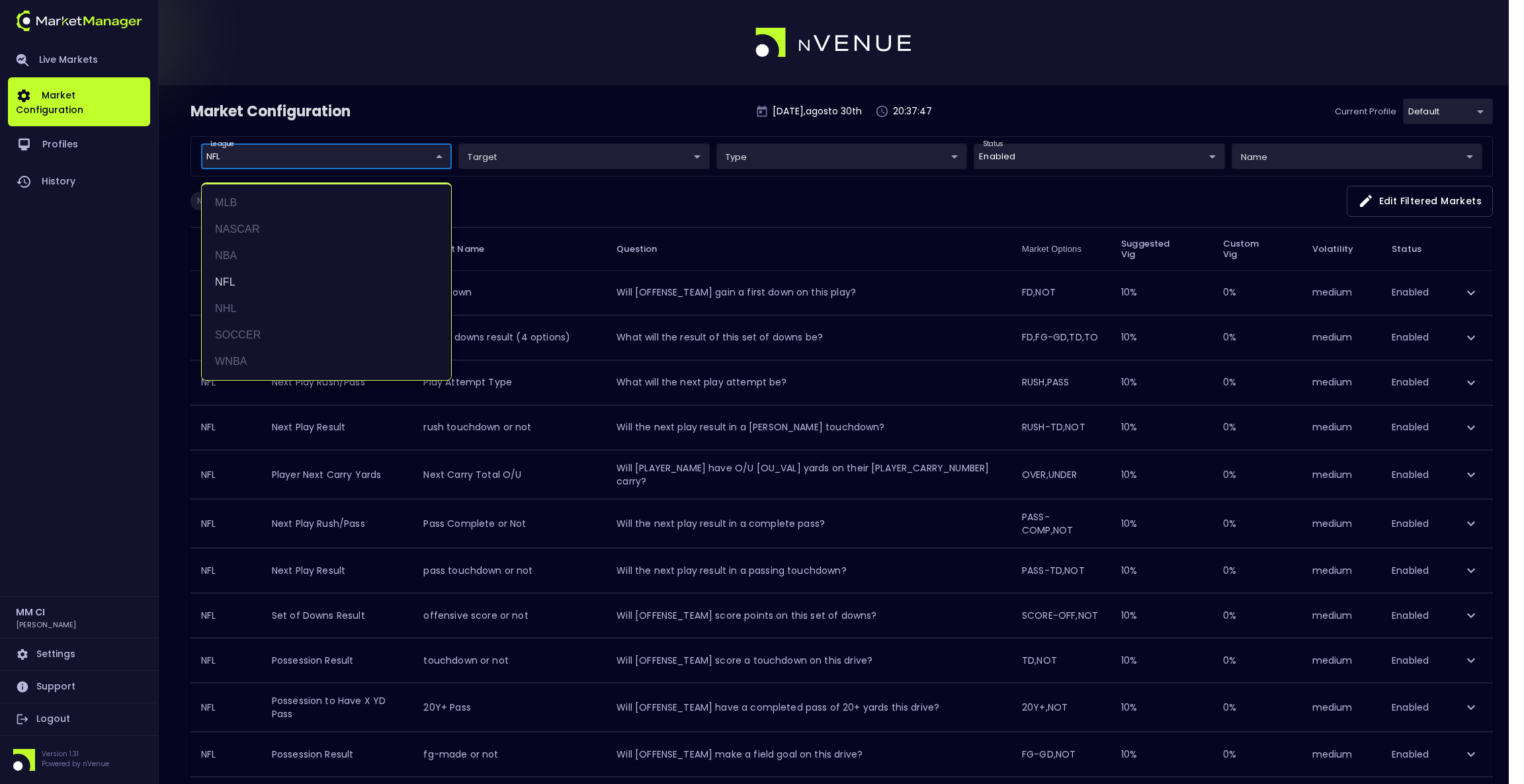
click at [499, 94] on div at bounding box center [762, 392] width 1524 height 784
